Goal: Transaction & Acquisition: Purchase product/service

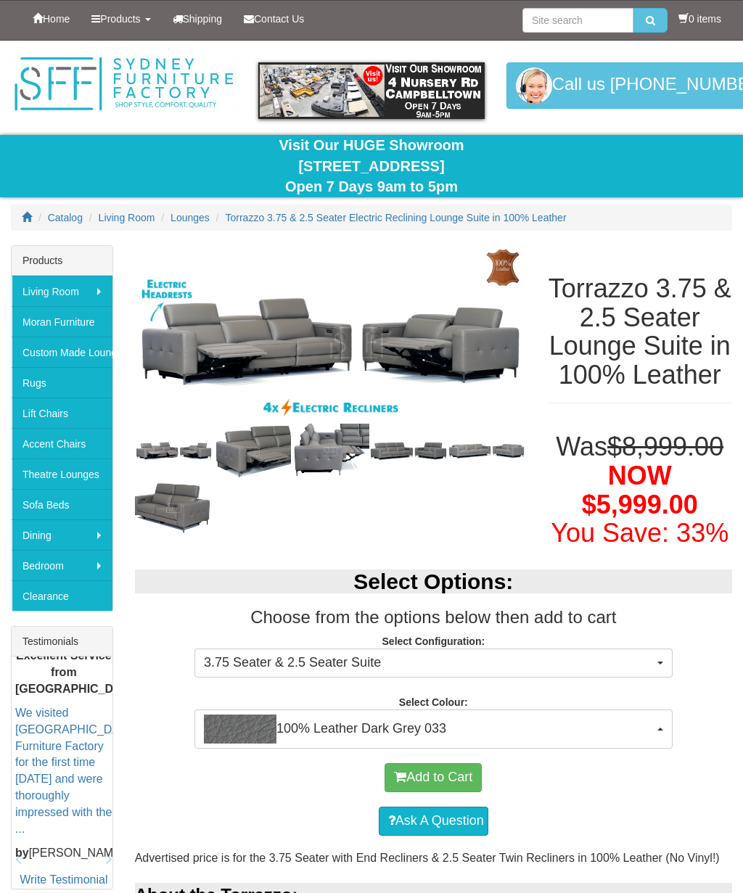
select select "2021"
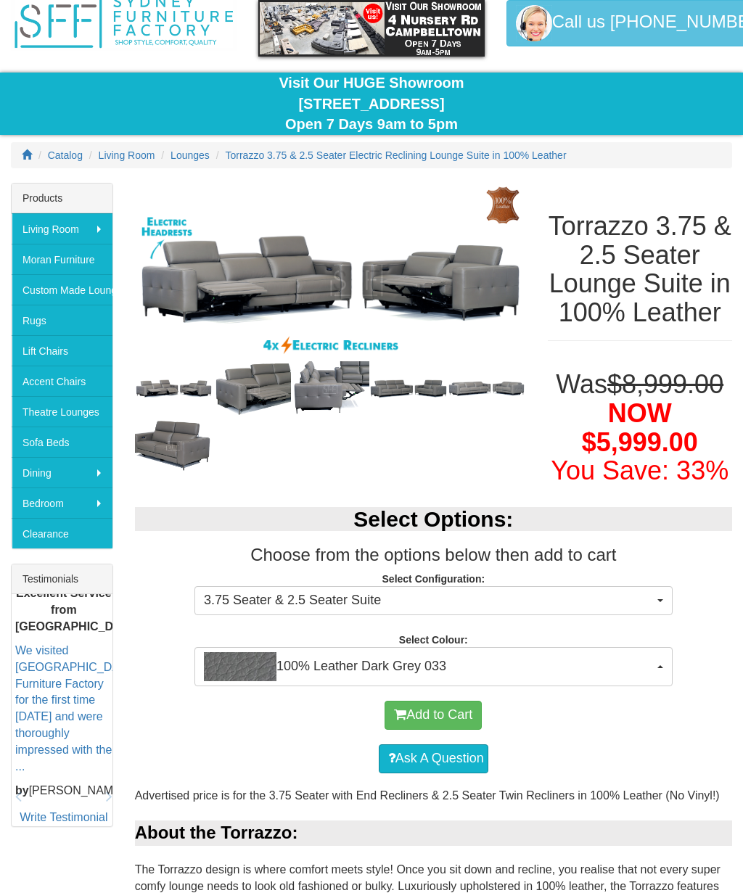
scroll to position [62, 0]
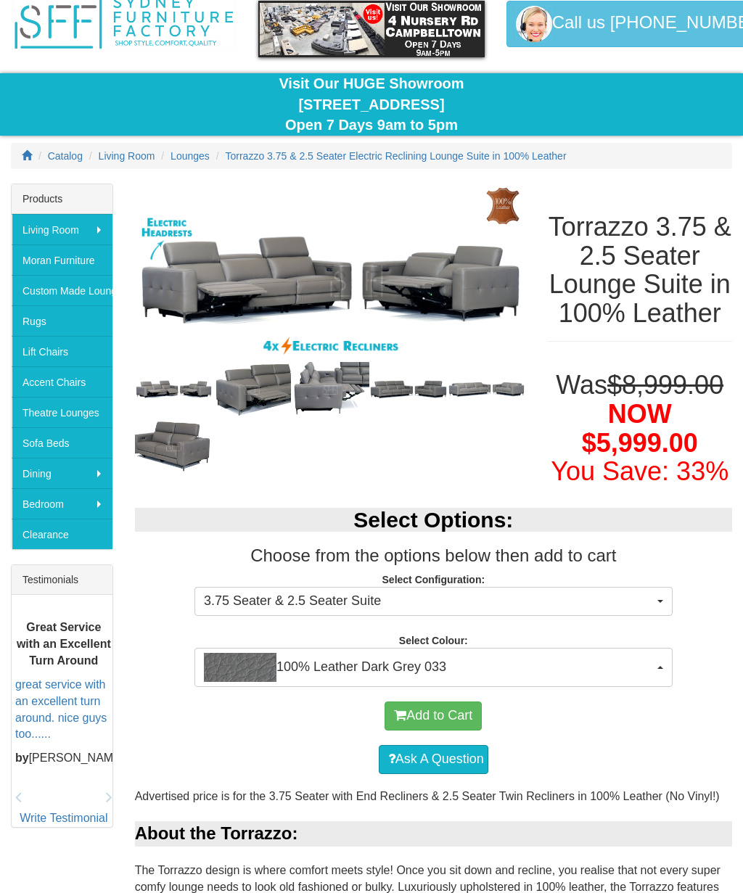
click at [572, 682] on span "100% Leather Dark Grey 033" at bounding box center [429, 667] width 450 height 29
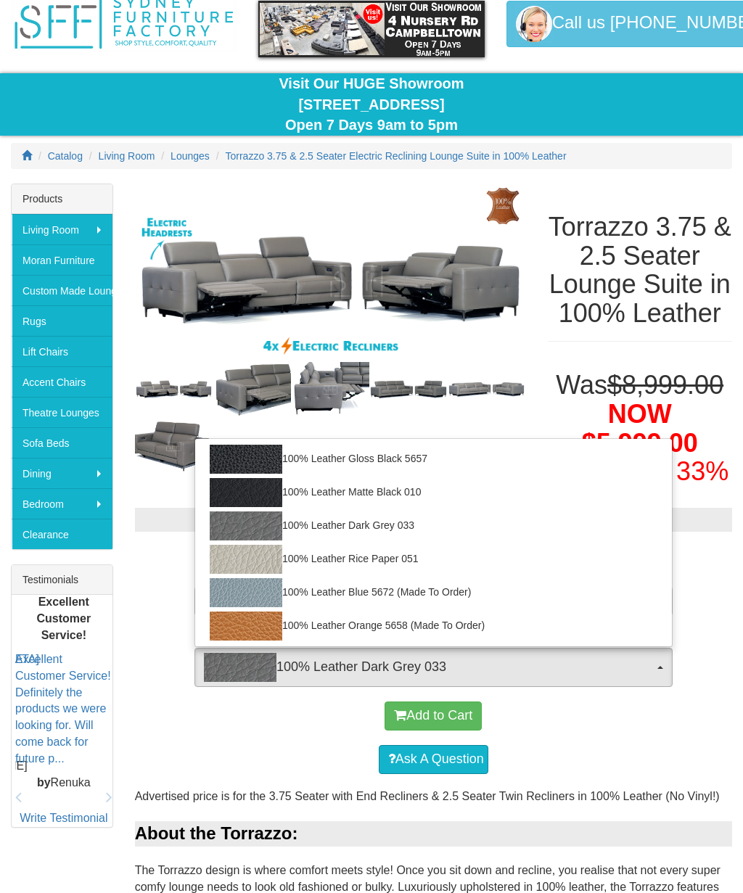
click at [597, 773] on div at bounding box center [371, 446] width 743 height 893
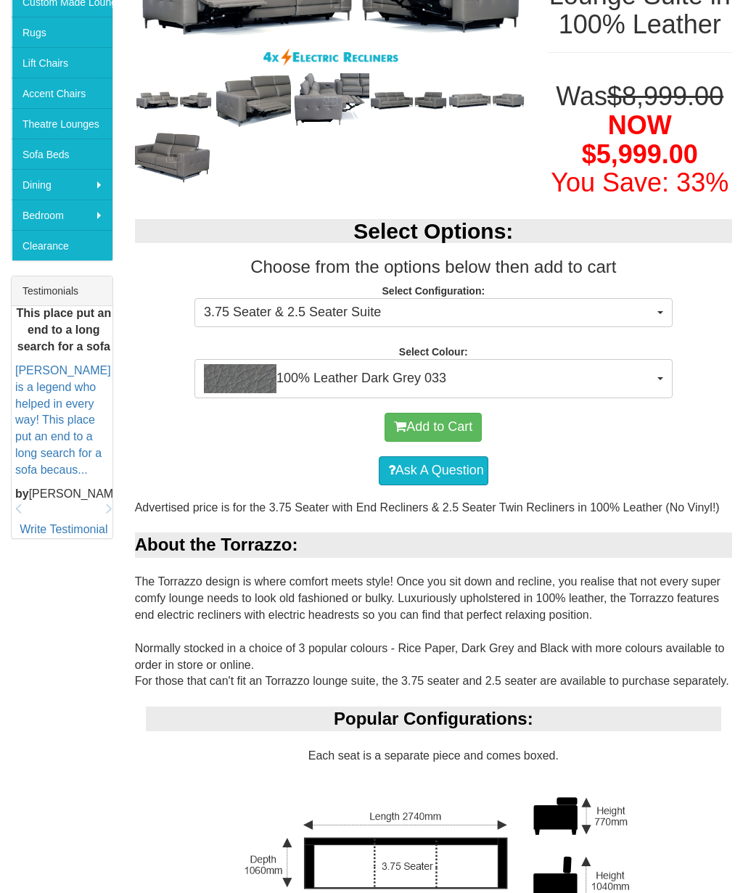
scroll to position [332, 0]
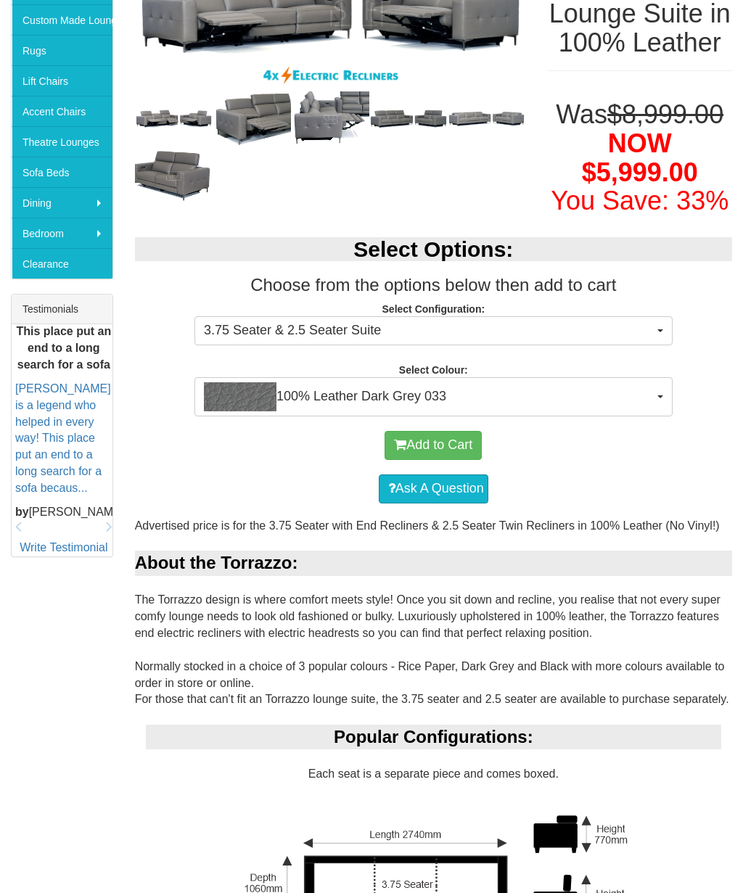
click at [459, 460] on button "Add to Cart" at bounding box center [433, 445] width 97 height 29
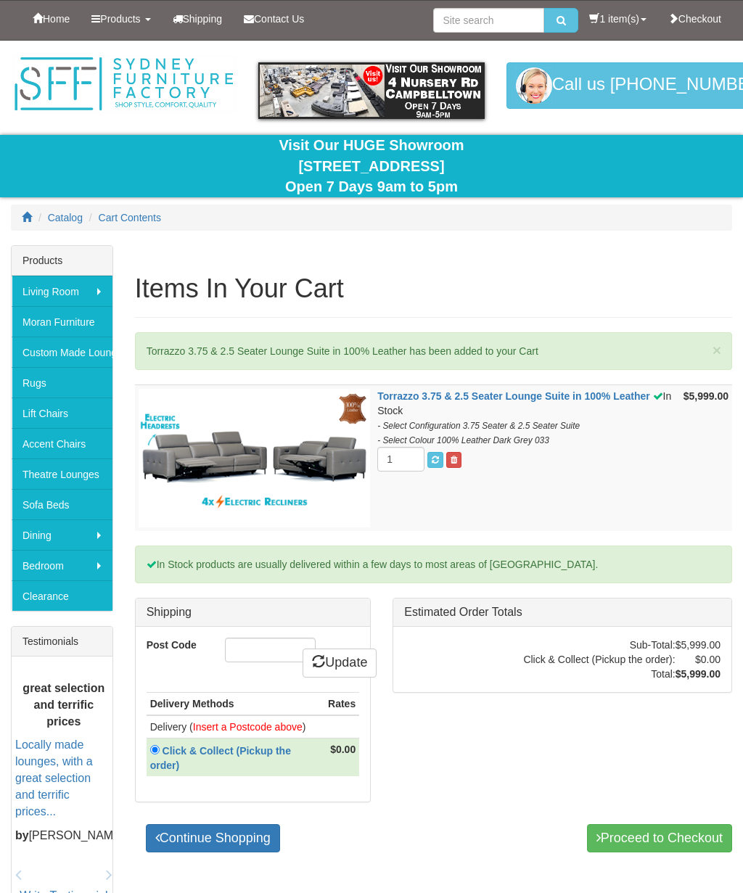
scroll to position [78, 0]
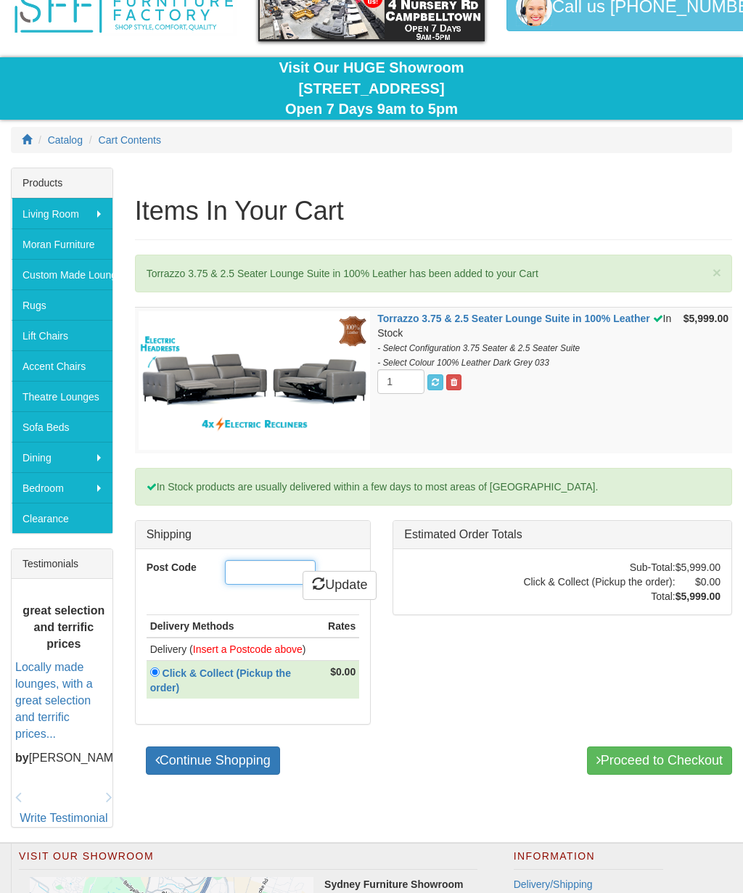
click at [278, 568] on input "Post Code" at bounding box center [270, 572] width 91 height 25
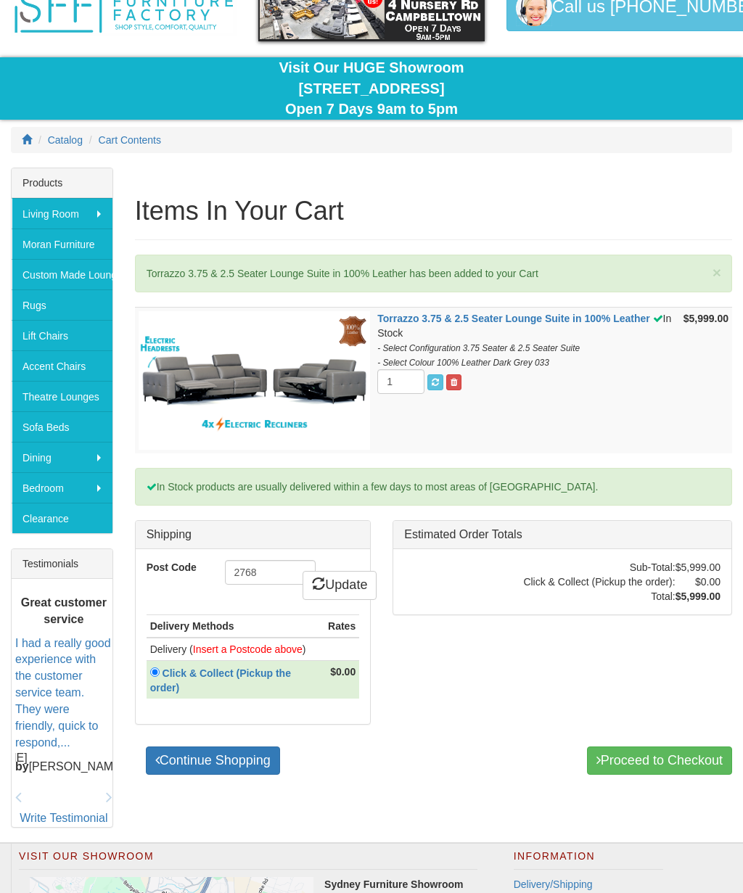
type input "2768"
click at [353, 575] on link "Update" at bounding box center [340, 585] width 74 height 29
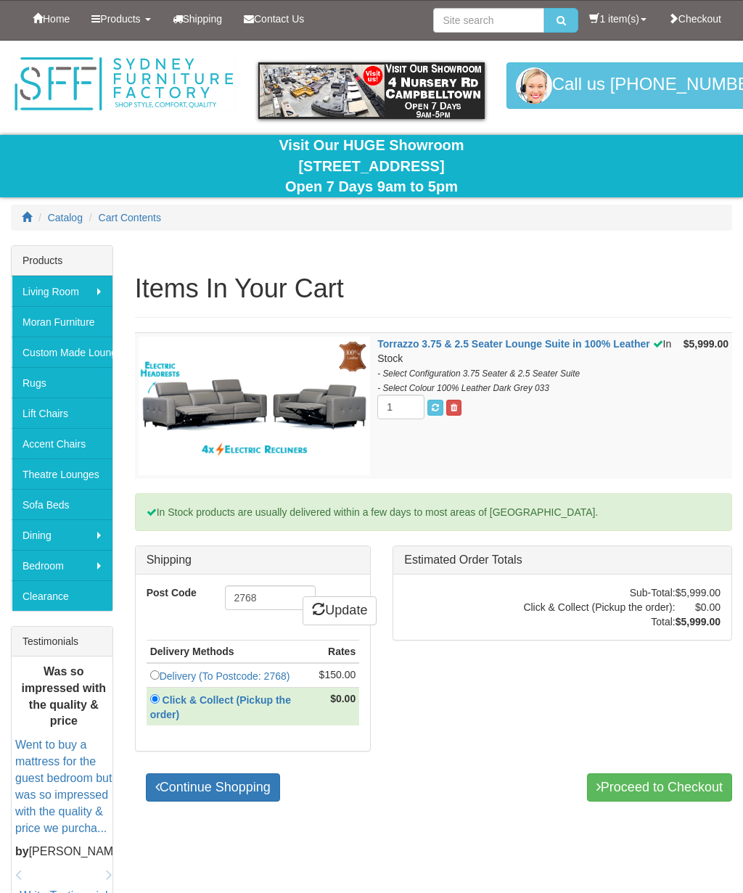
click at [156, 673] on input "radio" at bounding box center [154, 674] width 9 height 9
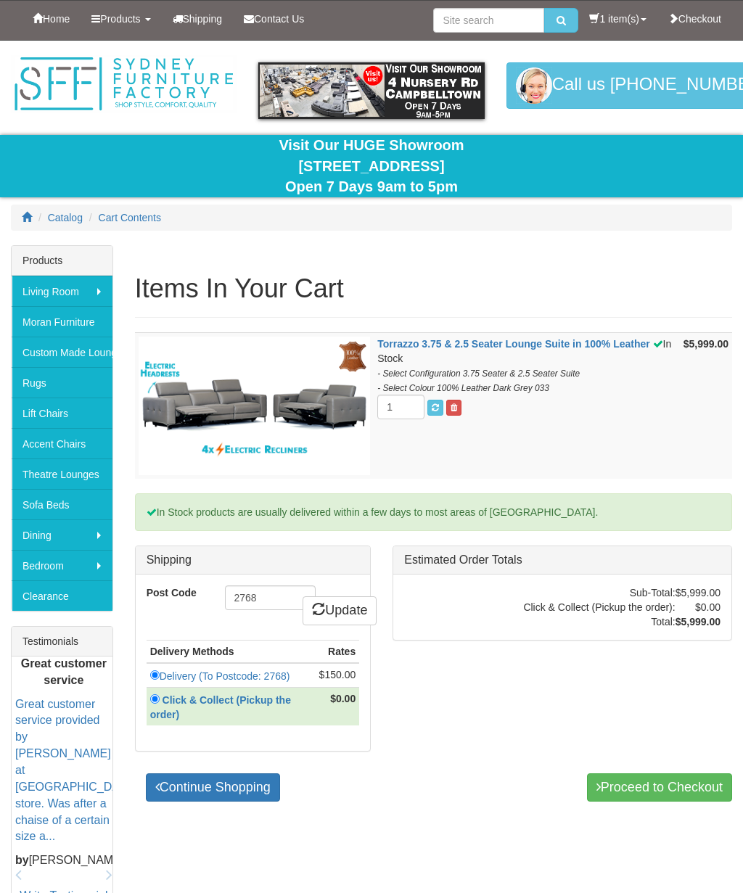
scroll to position [133, 0]
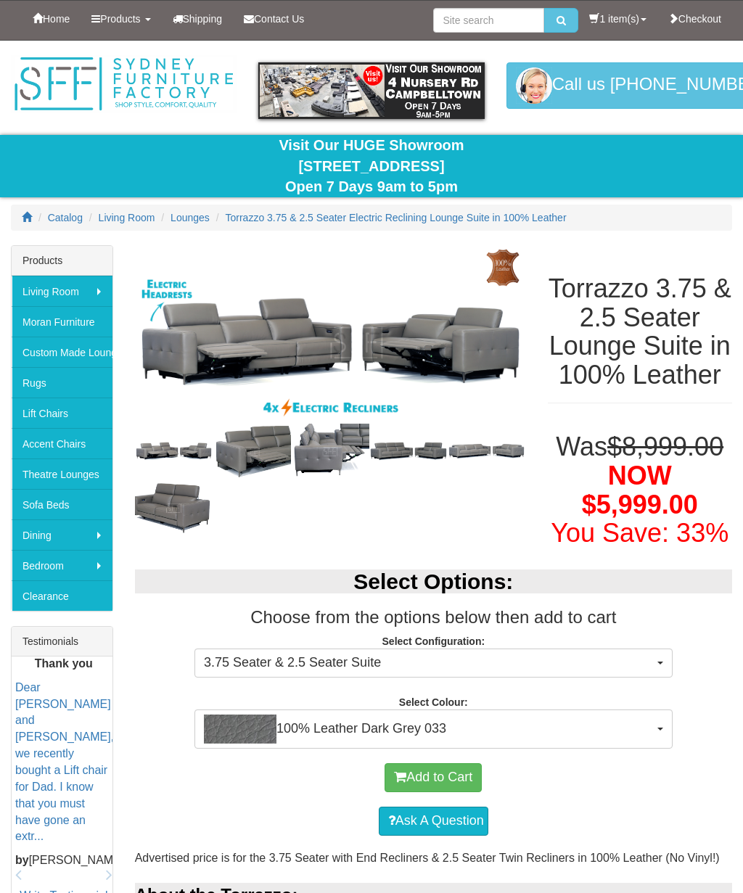
scroll to position [332, 0]
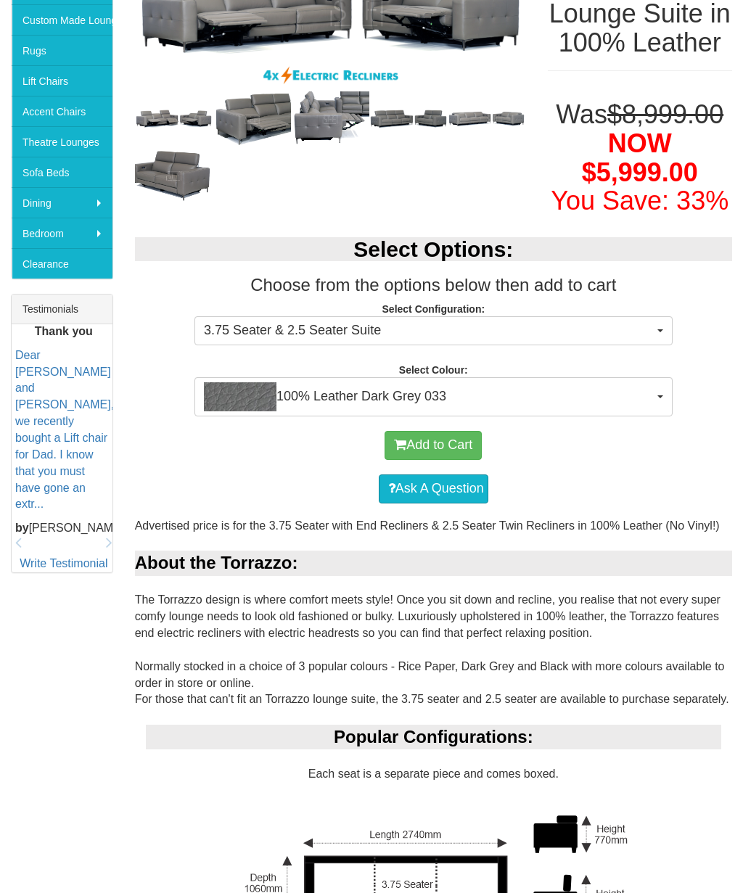
click at [481, 411] on span "100% Leather Dark Grey 033" at bounding box center [429, 396] width 450 height 29
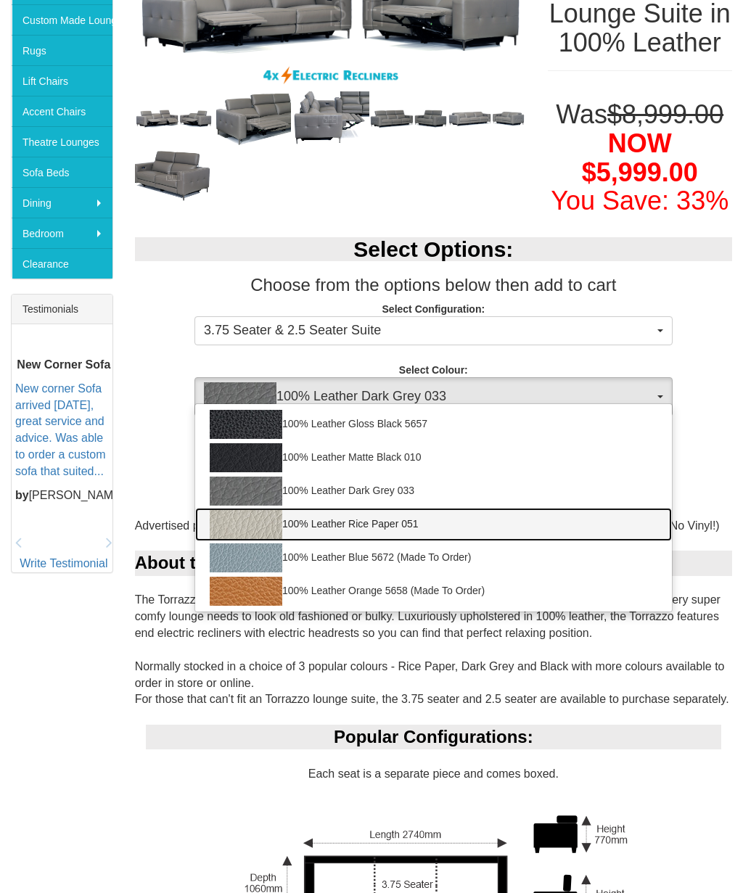
click at [419, 541] on link "100% Leather Rice Paper 051" at bounding box center [433, 524] width 477 height 33
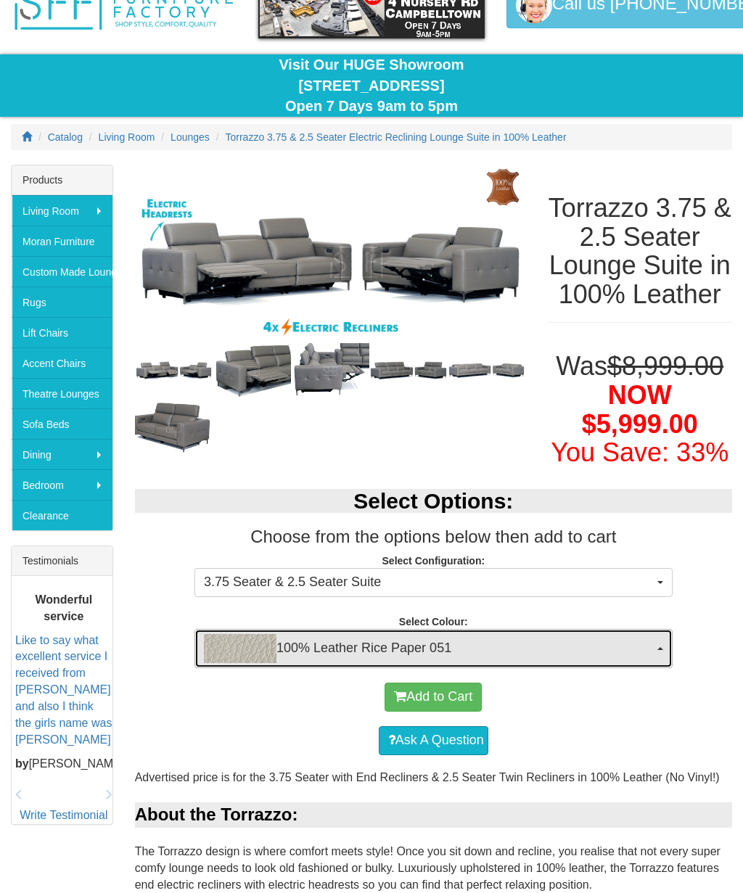
scroll to position [79, 0]
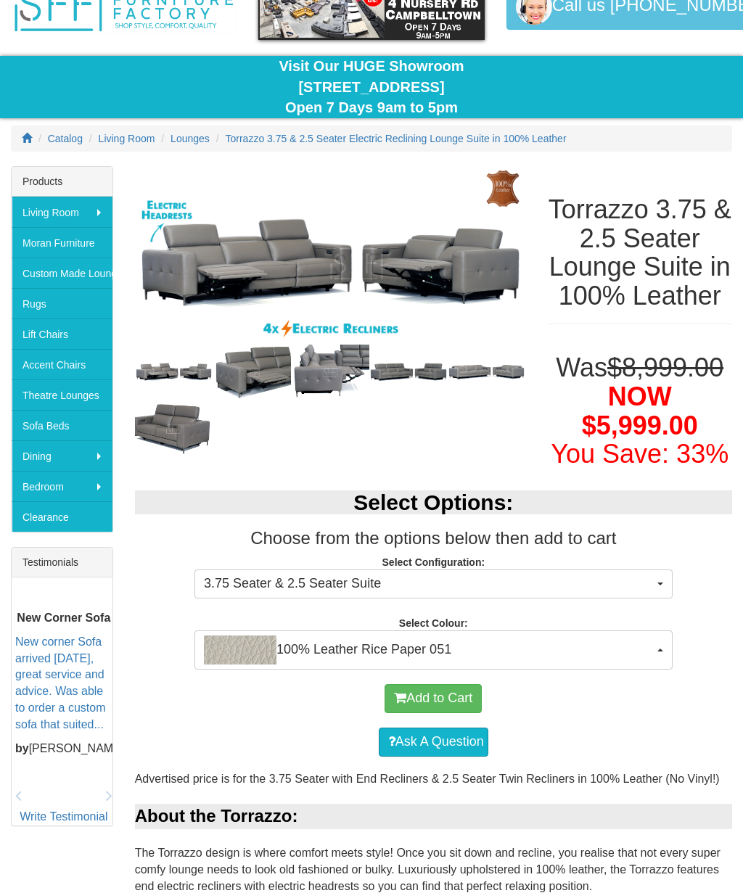
click at [473, 665] on span "100% Leather Rice Paper 051" at bounding box center [429, 650] width 450 height 29
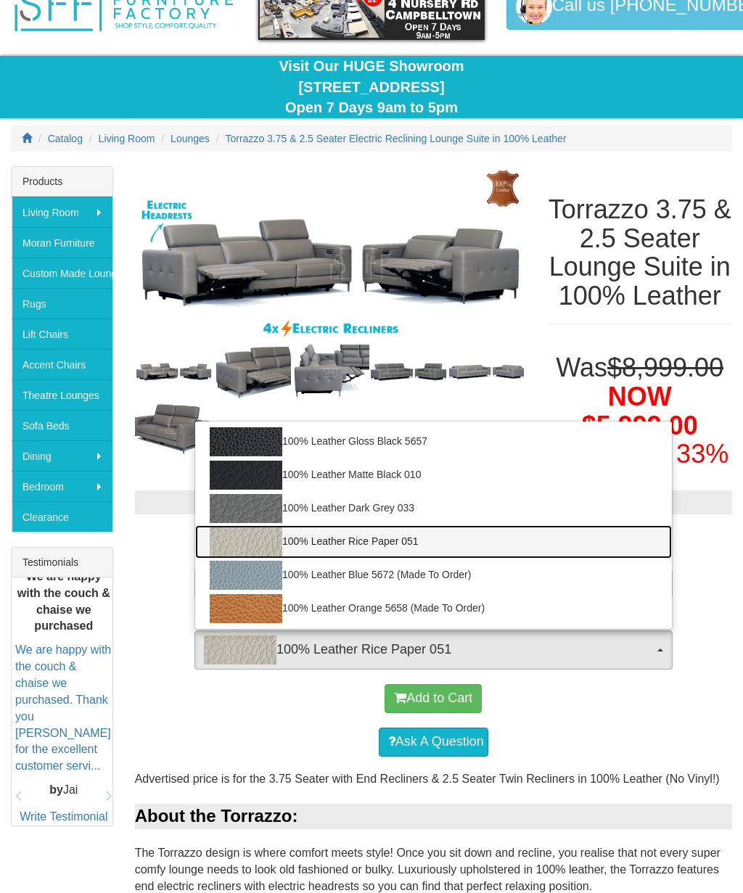
click at [427, 559] on link "100% Leather Rice Paper 051" at bounding box center [433, 541] width 477 height 33
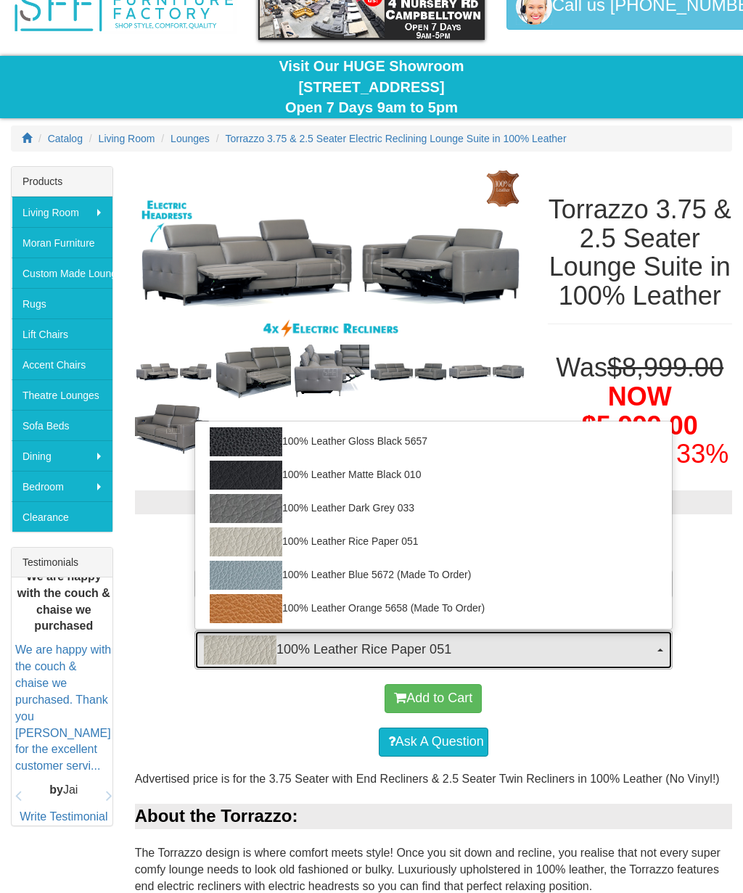
select select "2022"
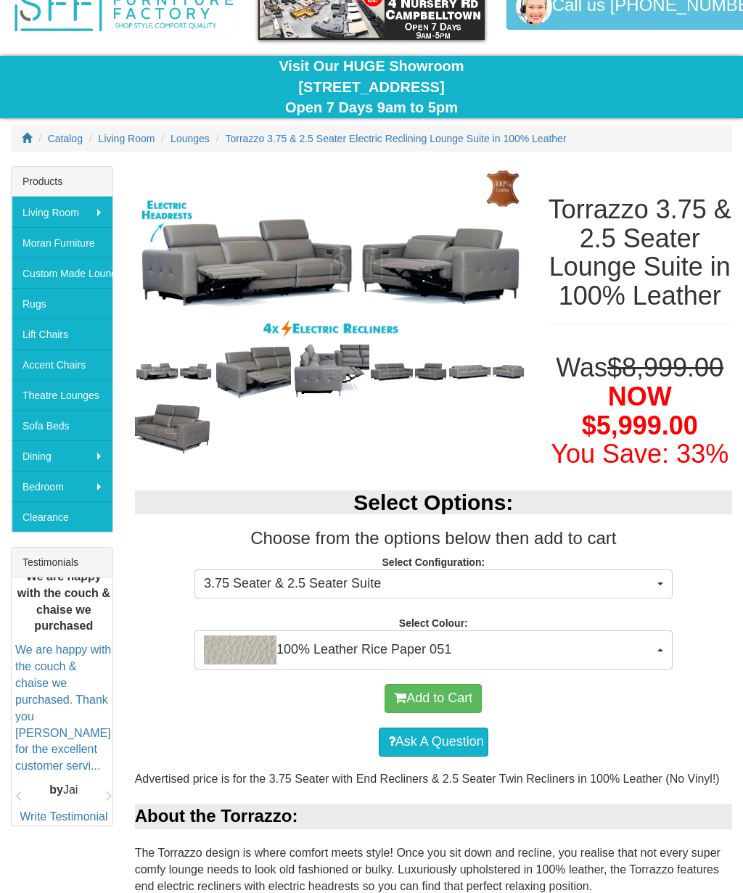
click at [271, 764] on div "Ask A Question" at bounding box center [433, 742] width 583 height 44
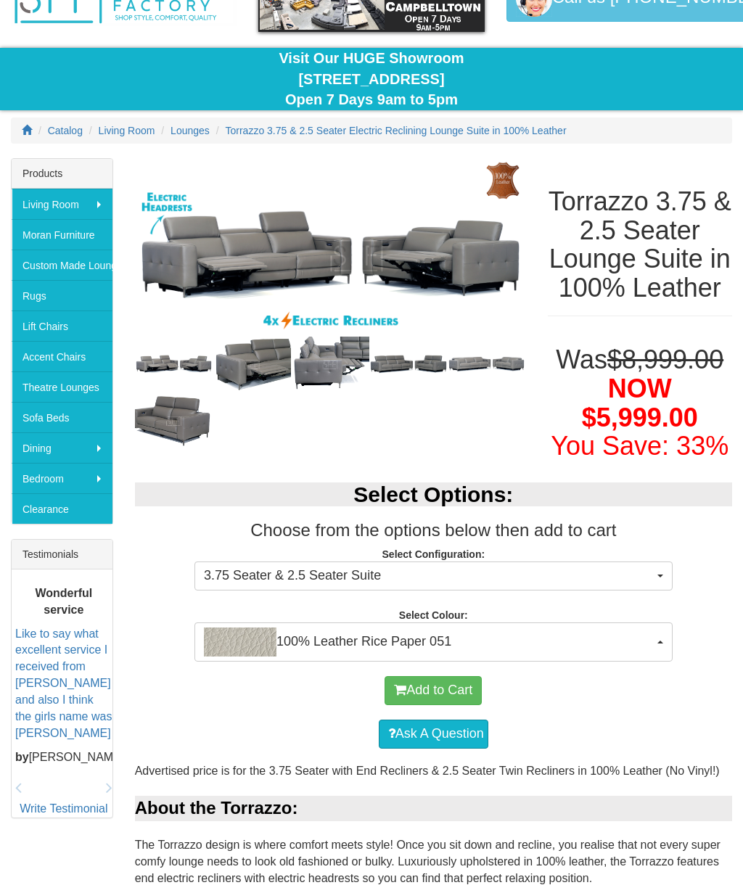
scroll to position [89, 0]
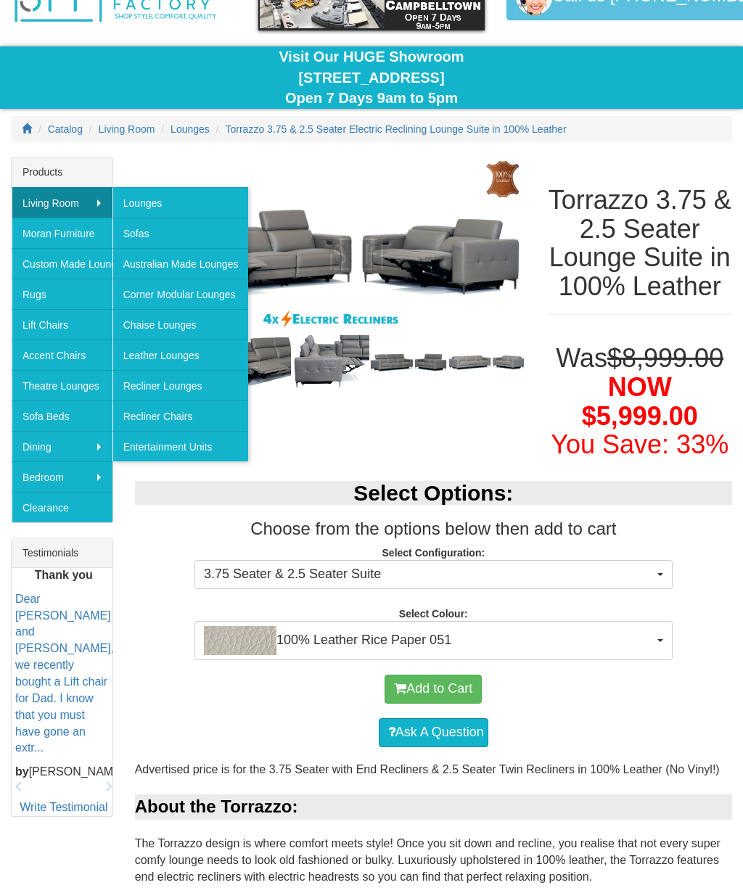
click at [208, 444] on link "Entertainment Units" at bounding box center [180, 446] width 136 height 30
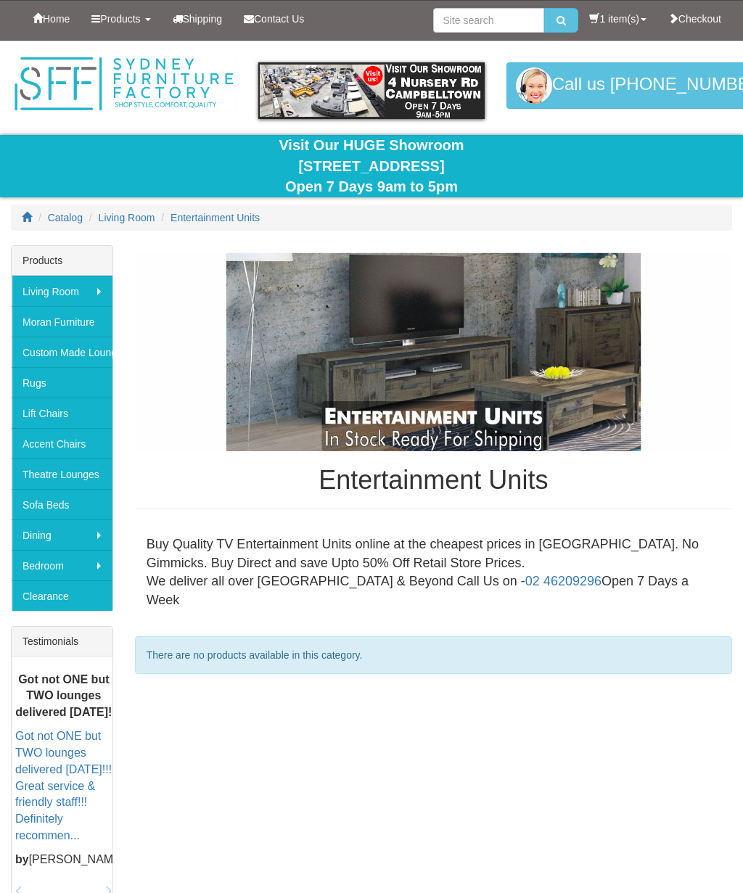
click at [522, 361] on img at bounding box center [433, 352] width 597 height 199
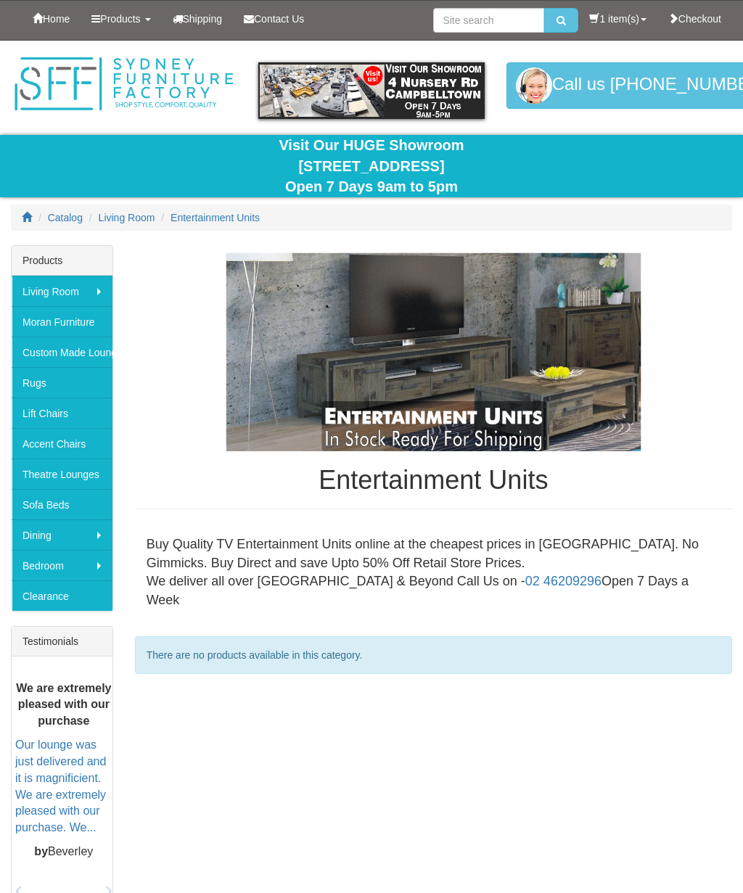
click at [45, 594] on link "Clearance" at bounding box center [62, 595] width 101 height 30
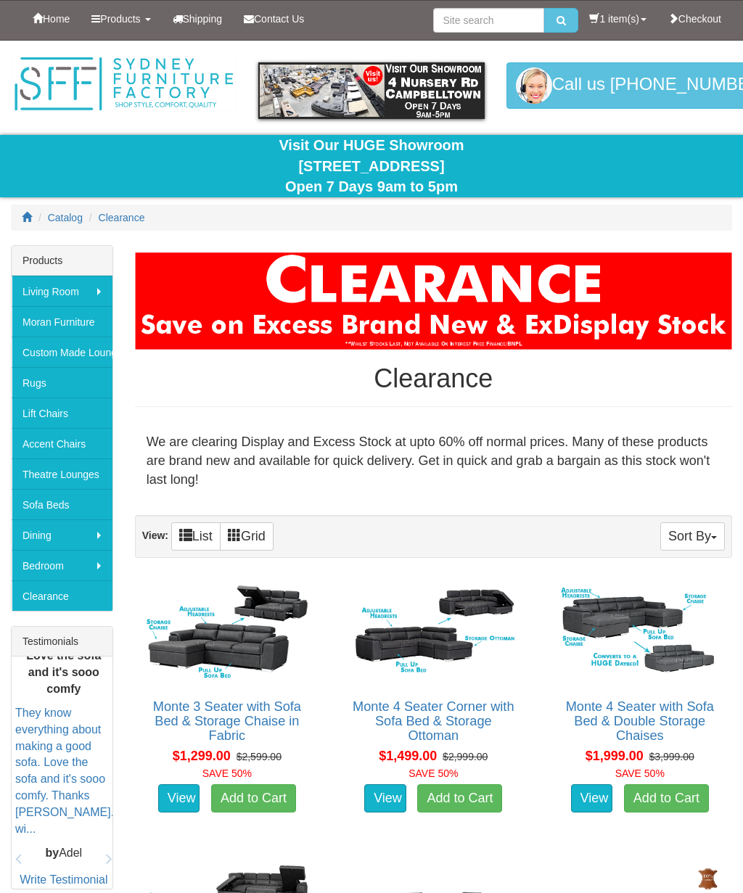
click at [30, 215] on icon at bounding box center [27, 217] width 10 height 10
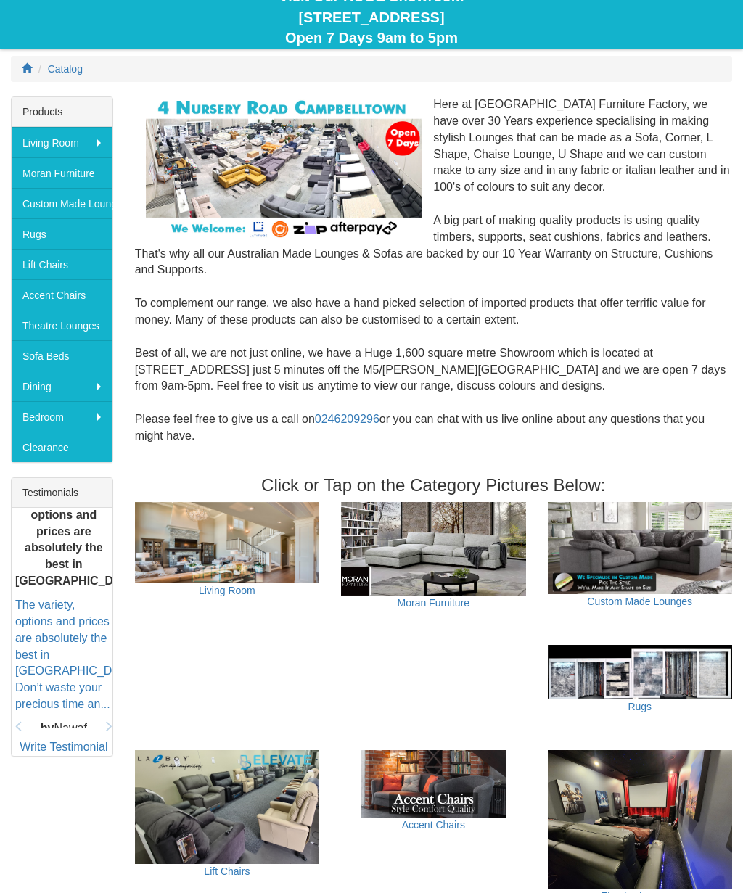
scroll to position [149, 0]
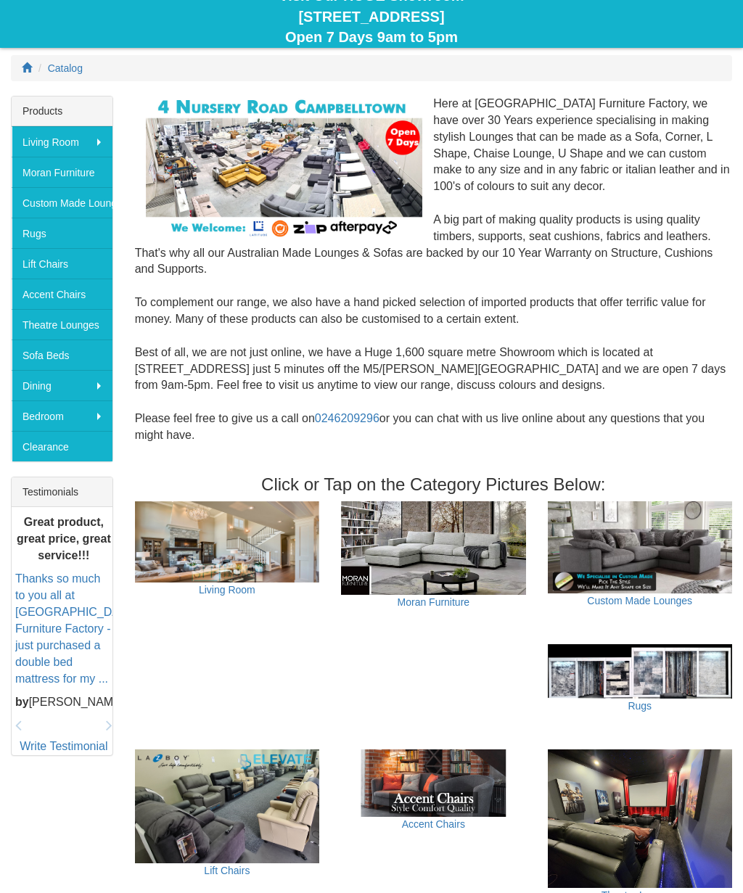
click at [176, 540] on img at bounding box center [227, 541] width 184 height 81
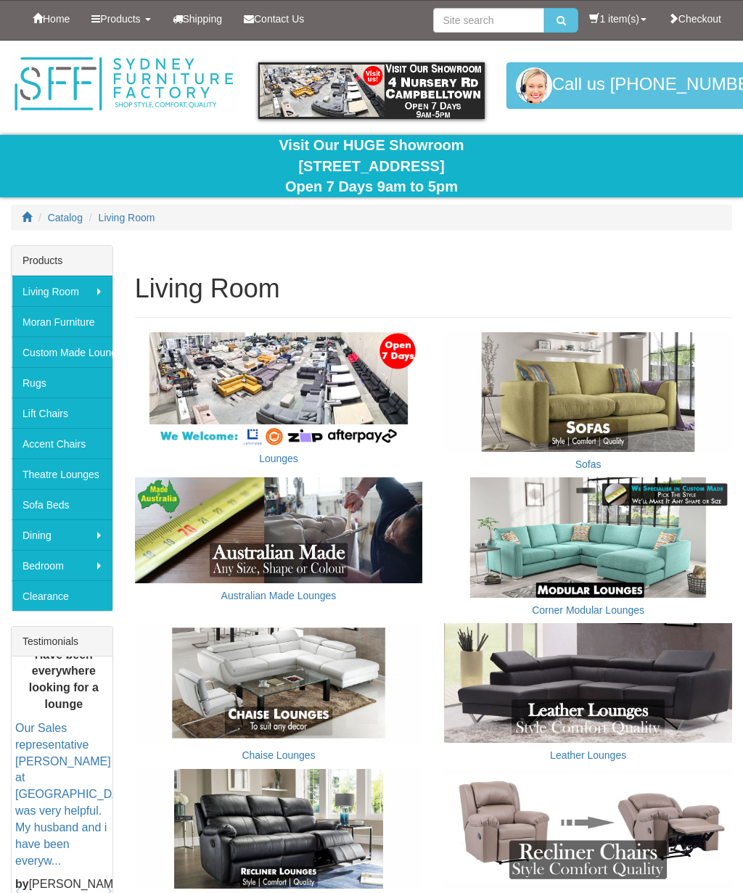
click at [256, 590] on link "Australian Made Lounges" at bounding box center [278, 596] width 115 height 12
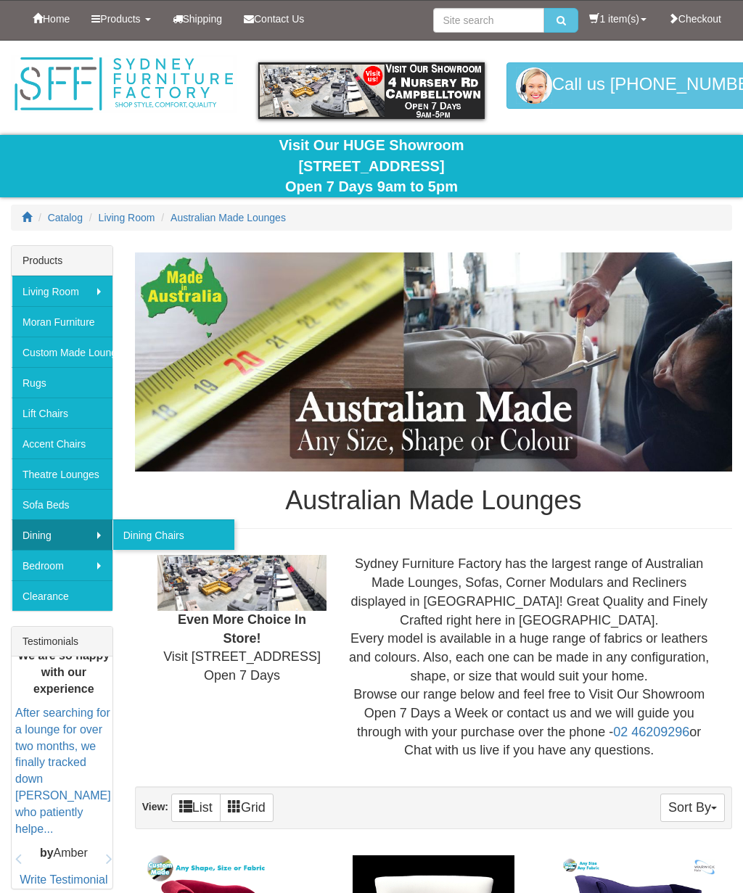
click at [156, 541] on link "Dining Chairs" at bounding box center [173, 535] width 122 height 30
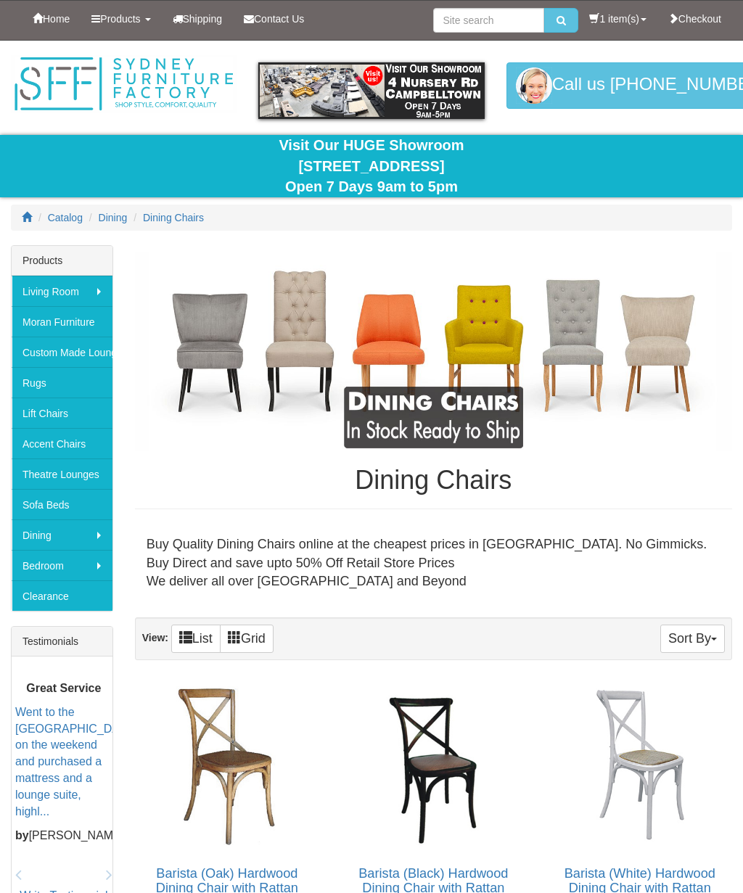
click at [36, 447] on link "Accent Chairs" at bounding box center [62, 443] width 101 height 30
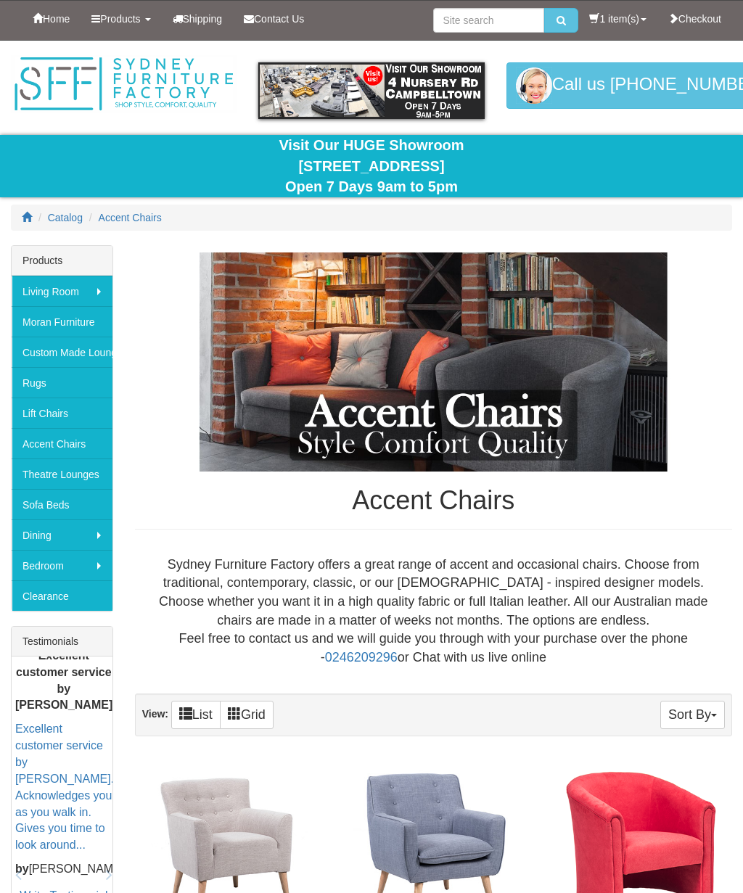
click at [68, 408] on link "Lift Chairs" at bounding box center [62, 413] width 101 height 30
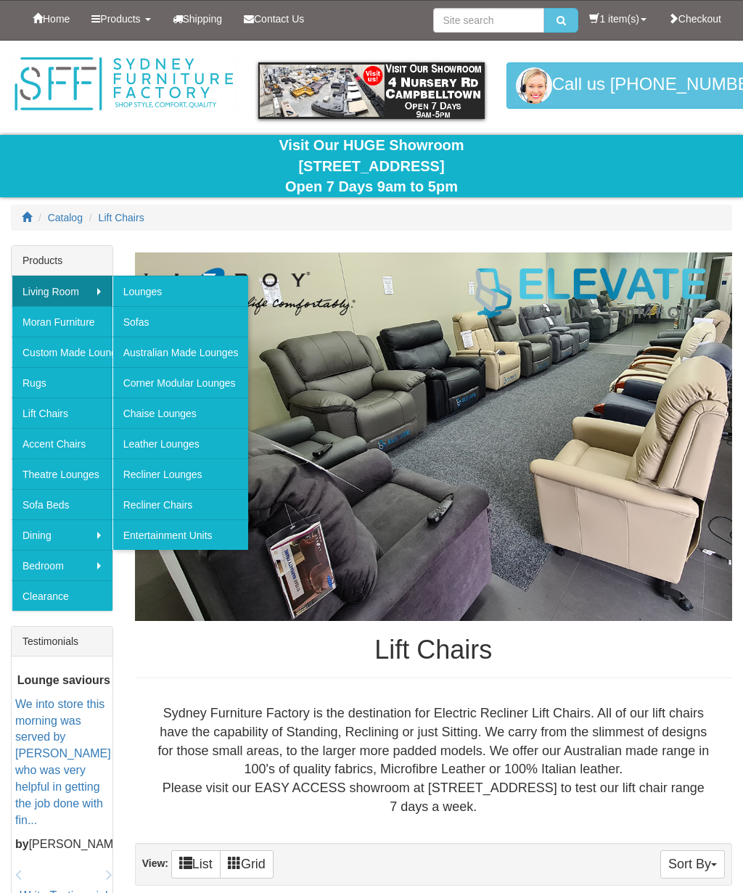
click at [149, 531] on link "Entertainment Units" at bounding box center [180, 535] width 136 height 30
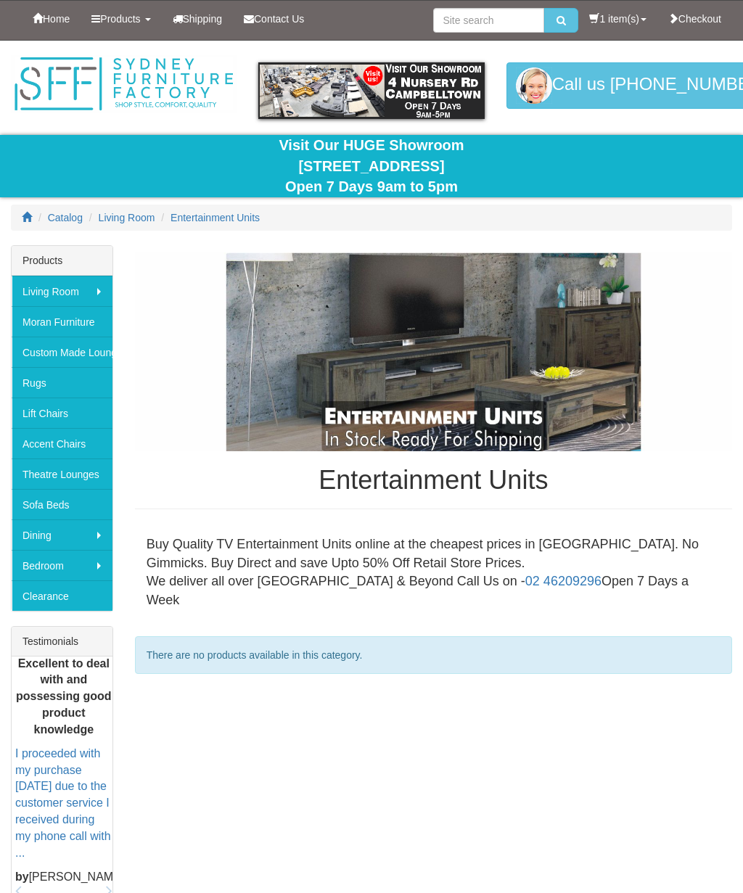
click at [27, 215] on icon at bounding box center [27, 217] width 10 height 10
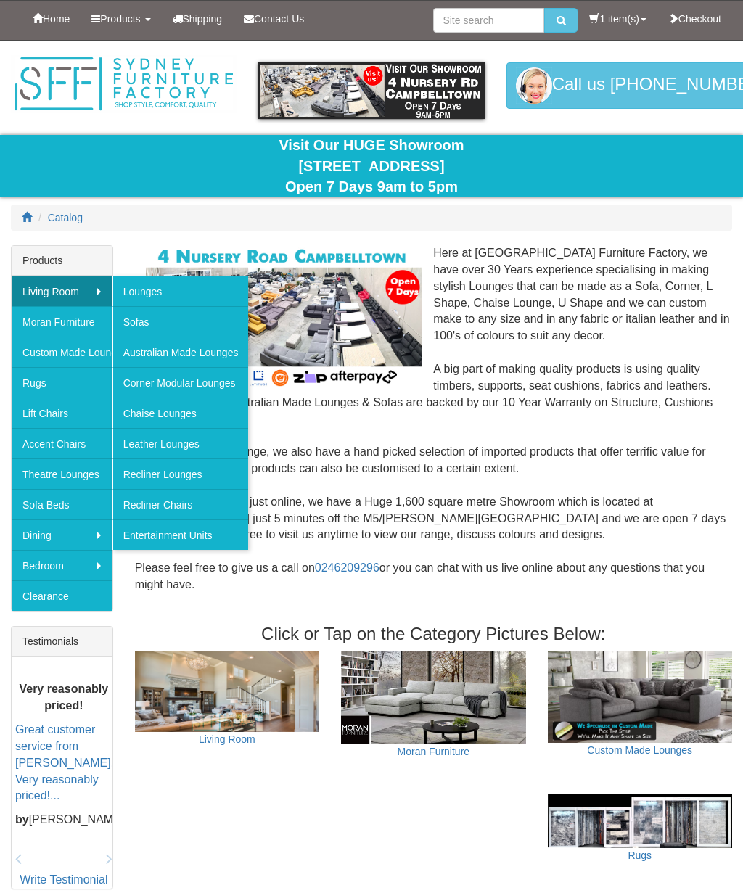
click at [190, 441] on link "Leather Lounges" at bounding box center [180, 443] width 136 height 30
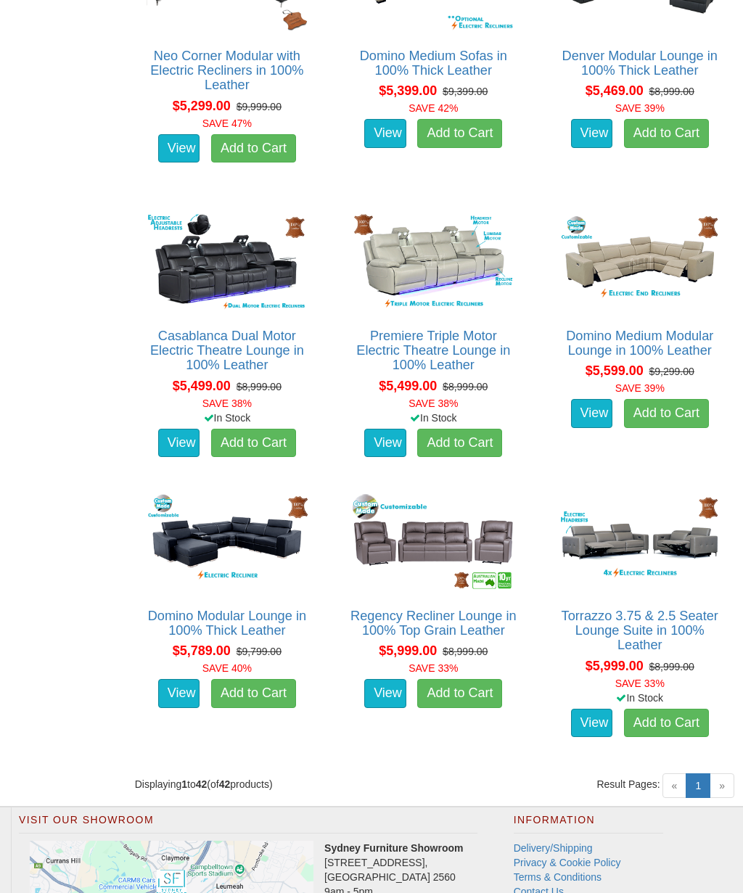
scroll to position [3998, 0]
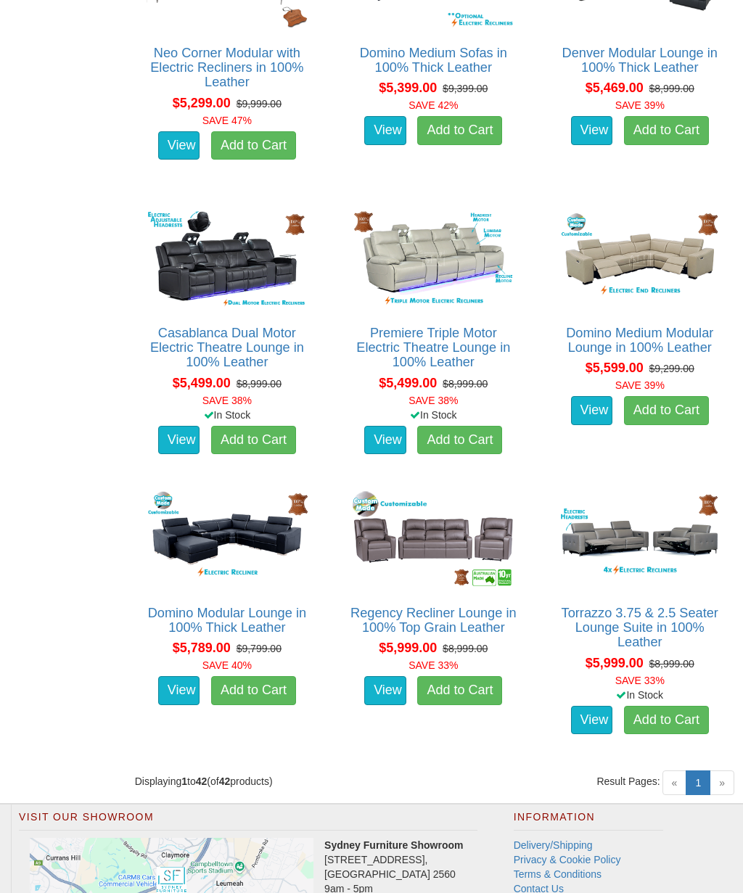
click at [678, 528] on img at bounding box center [640, 540] width 168 height 104
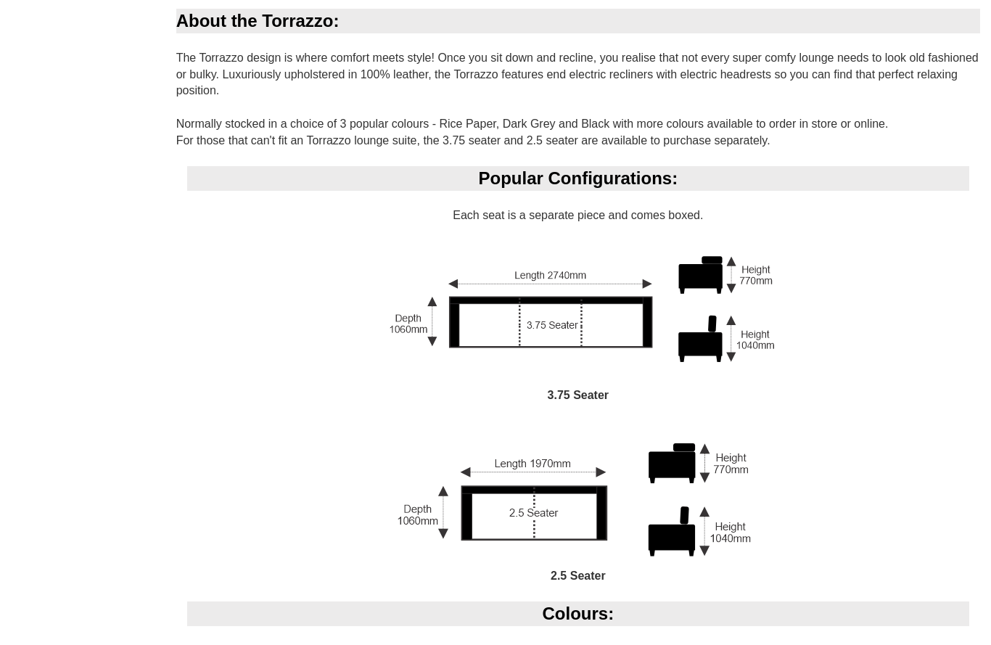
scroll to position [980, 0]
